Goal: Book appointment/travel/reservation

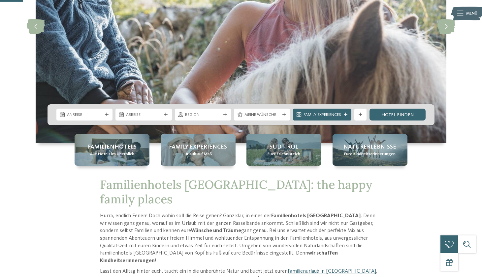
scroll to position [119, 0]
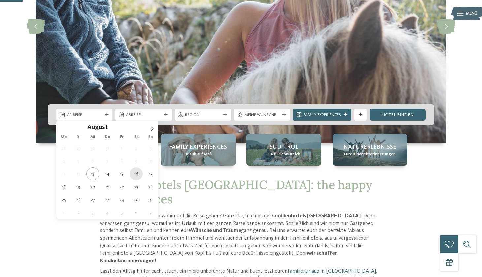
type div "16.08.2025"
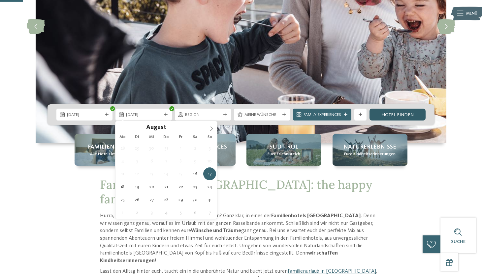
click at [410, 113] on link "Hotel finden" at bounding box center [398, 115] width 56 height 12
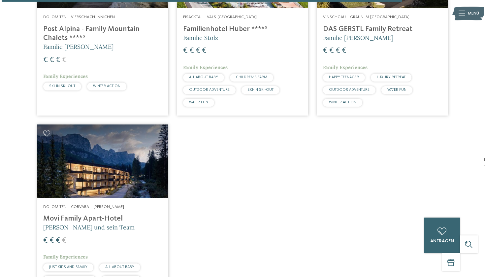
scroll to position [1645, 0]
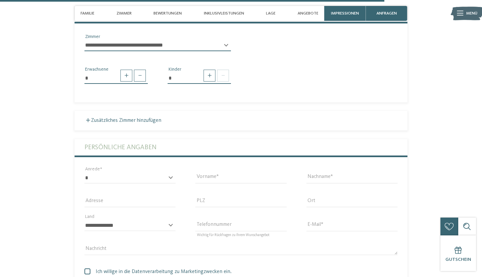
scroll to position [1603, 0]
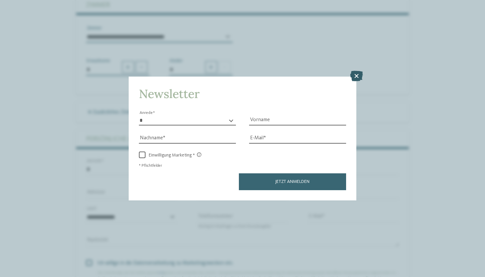
click at [358, 71] on icon at bounding box center [356, 76] width 13 height 11
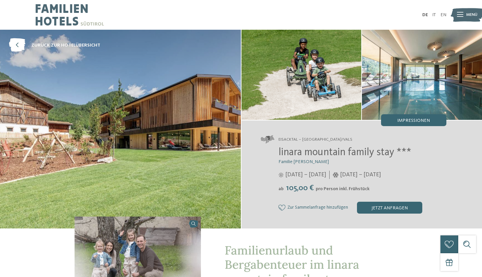
click at [326, 156] on span "linara mountain family stay ***" at bounding box center [344, 152] width 133 height 11
drag, startPoint x: 398, startPoint y: 155, endPoint x: 281, endPoint y: 144, distance: 117.3
click at [281, 144] on div "Eisacktal – [GEOGRAPHIC_DATA]/Vals linara mountain family stay *** Familie [PER…" at bounding box center [362, 174] width 241 height 108
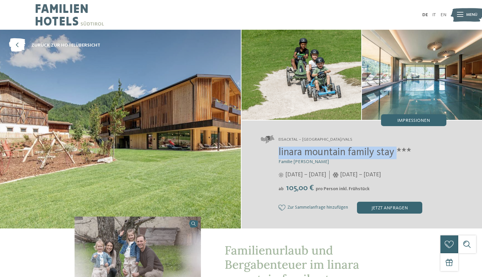
copy span "linara mountain family stay"
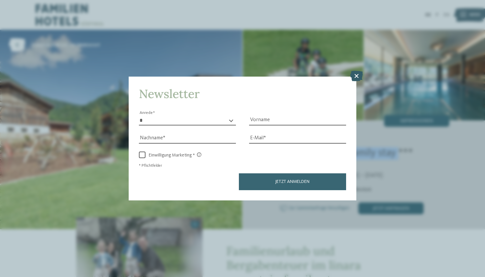
click at [356, 71] on icon at bounding box center [356, 76] width 13 height 11
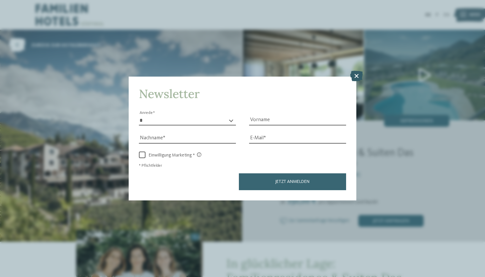
click at [357, 71] on icon at bounding box center [356, 76] width 13 height 11
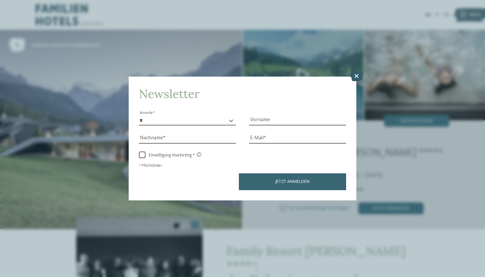
click at [356, 71] on icon at bounding box center [356, 76] width 13 height 11
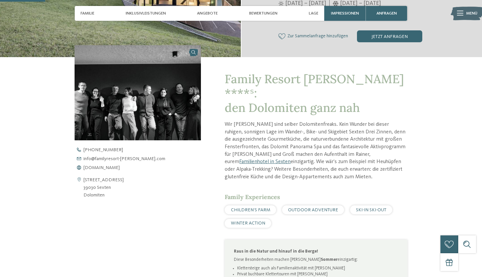
scroll to position [173, 0]
